Goal: Task Accomplishment & Management: Use online tool/utility

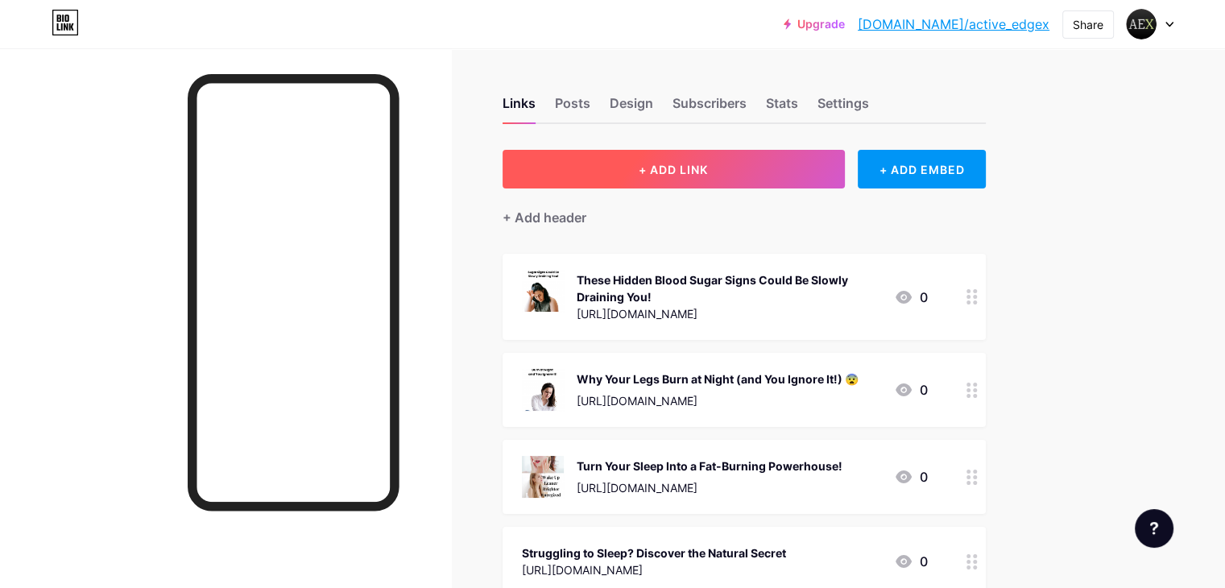
click at [706, 159] on button "+ ADD LINK" at bounding box center [674, 169] width 342 height 39
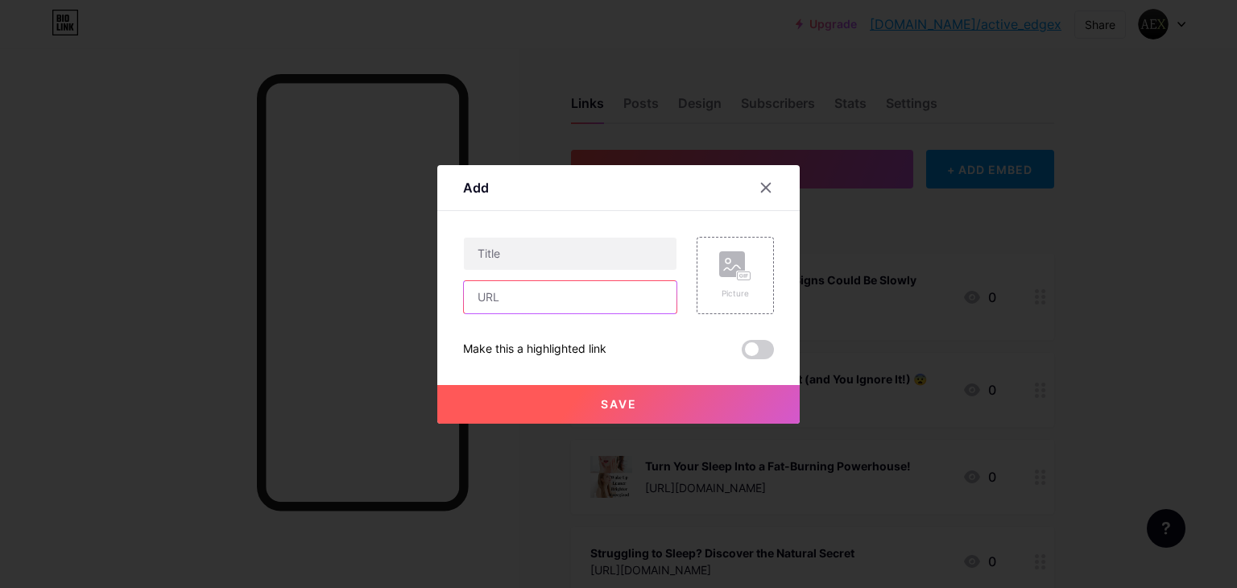
click at [590, 307] on input "text" at bounding box center [570, 297] width 213 height 32
paste input "[URL][DOMAIN_NAME]"
type input "[URL][DOMAIN_NAME]"
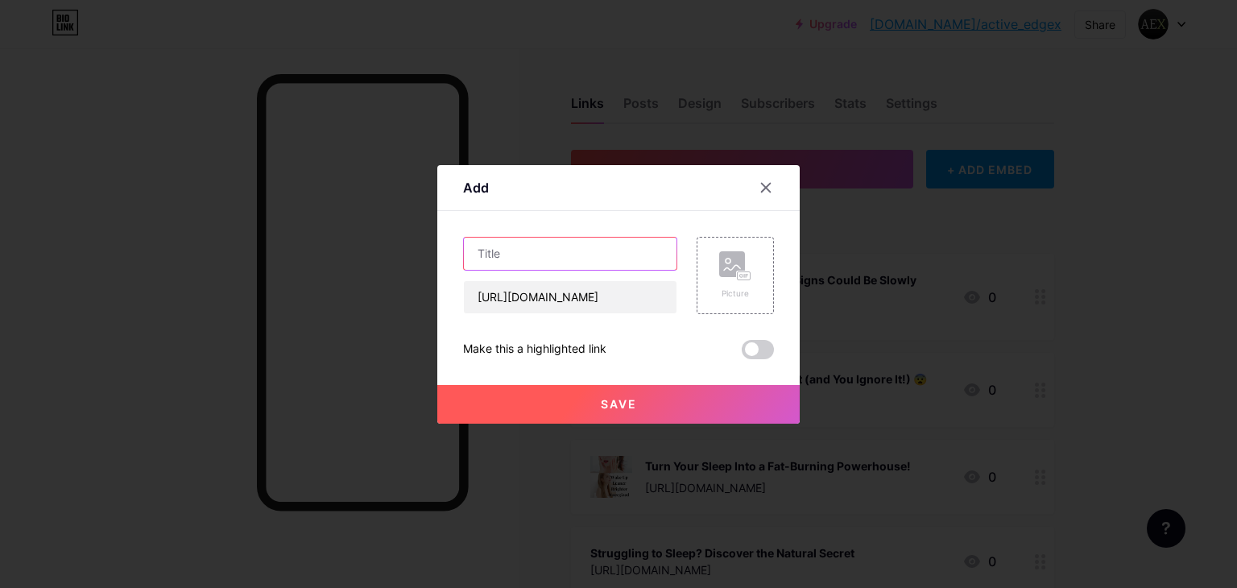
click at [569, 243] on input "text" at bounding box center [570, 254] width 213 height 32
click at [550, 263] on input "text" at bounding box center [570, 254] width 213 height 32
paste input "[MEDICAL_DATA] Health Naturally – How to Fix It at Home"
type input "[MEDICAL_DATA] Health Naturally – How to Fix It at Home"
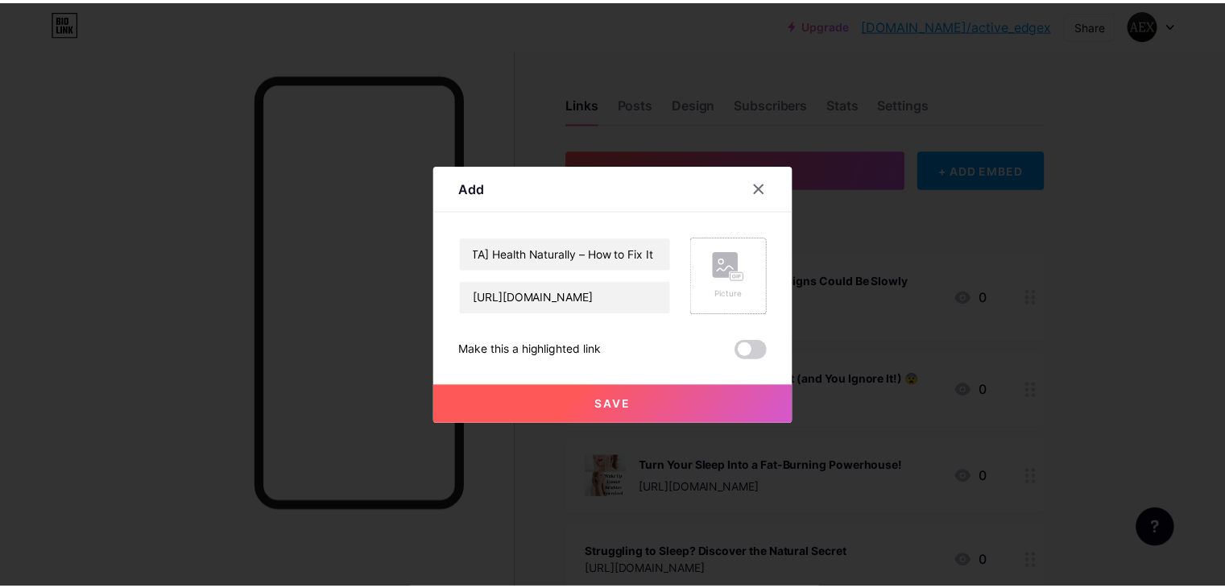
scroll to position [0, 0]
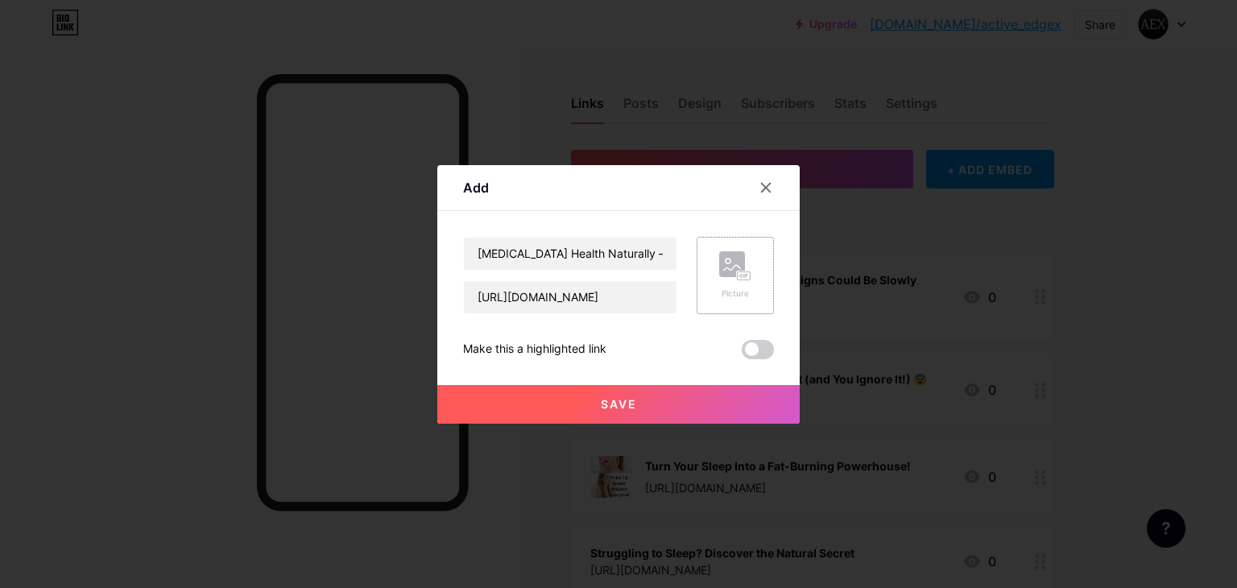
click at [732, 265] on rect at bounding box center [732, 264] width 26 height 26
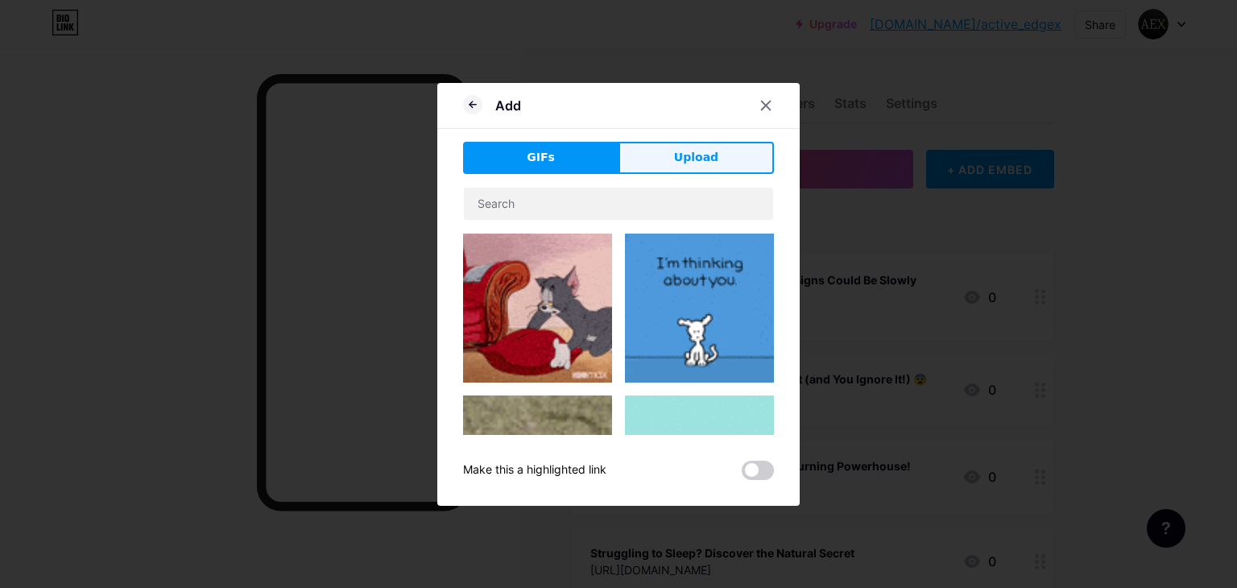
click at [698, 156] on span "Upload" at bounding box center [696, 157] width 44 height 17
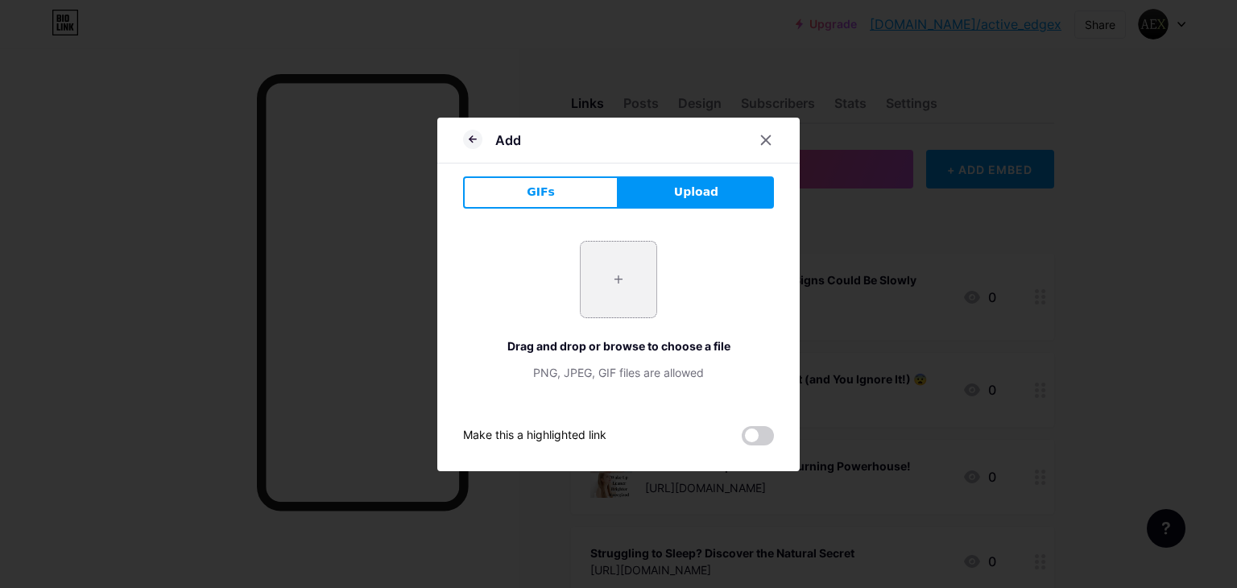
click at [613, 283] on input "file" at bounding box center [619, 280] width 76 height 76
type input "C:\fakepath\Prosta Peak Review.webp"
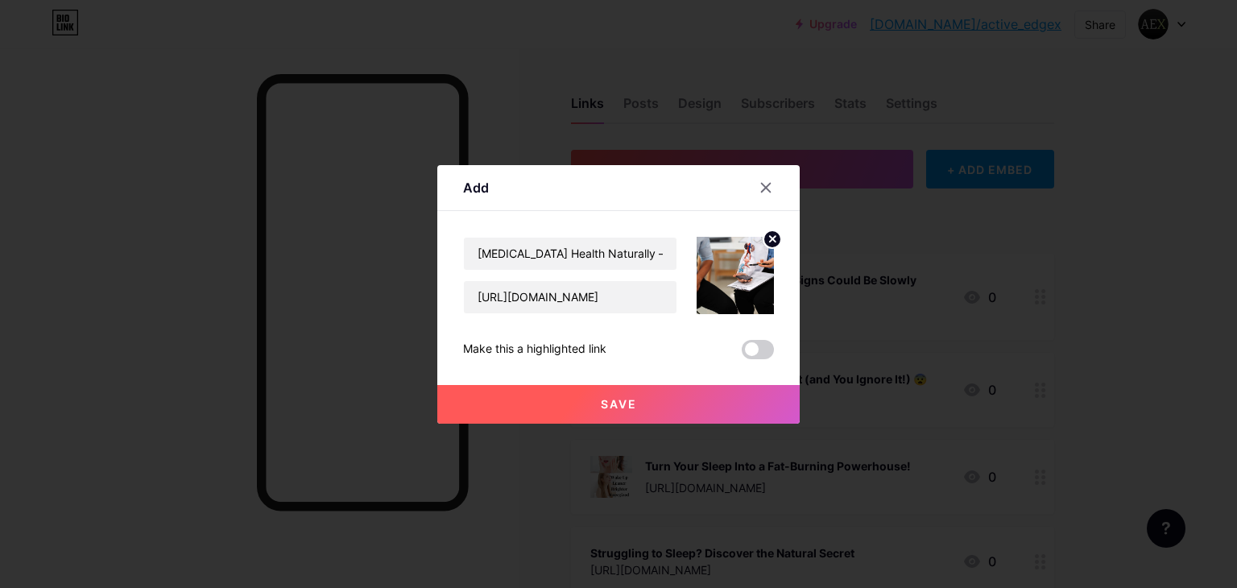
click at [619, 395] on button "Save" at bounding box center [618, 404] width 362 height 39
